Goal: Information Seeking & Learning: Learn about a topic

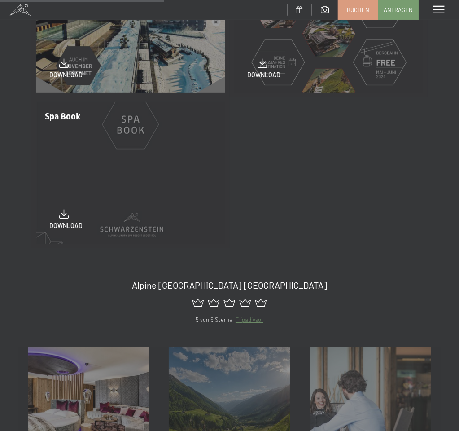
scroll to position [269, 0]
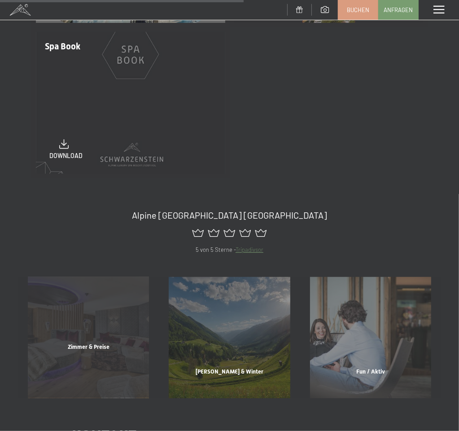
click at [87, 343] on span "Zimmer & Preise" at bounding box center [89, 346] width 42 height 7
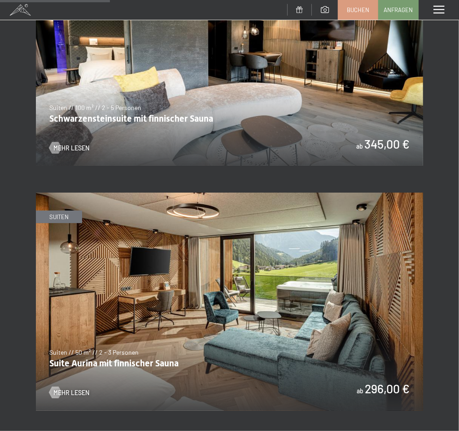
scroll to position [449, 0]
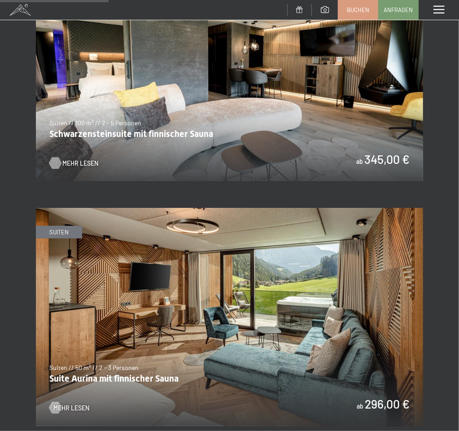
click at [62, 159] on span "Mehr Lesen" at bounding box center [80, 163] width 36 height 9
